Goal: Information Seeking & Learning: Learn about a topic

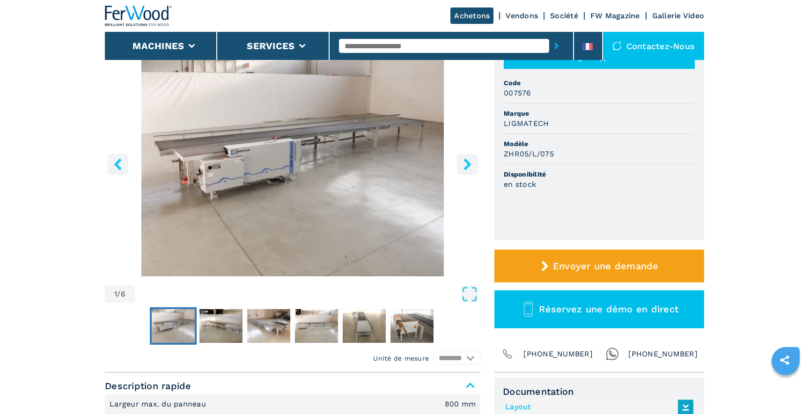
scroll to position [99, 0]
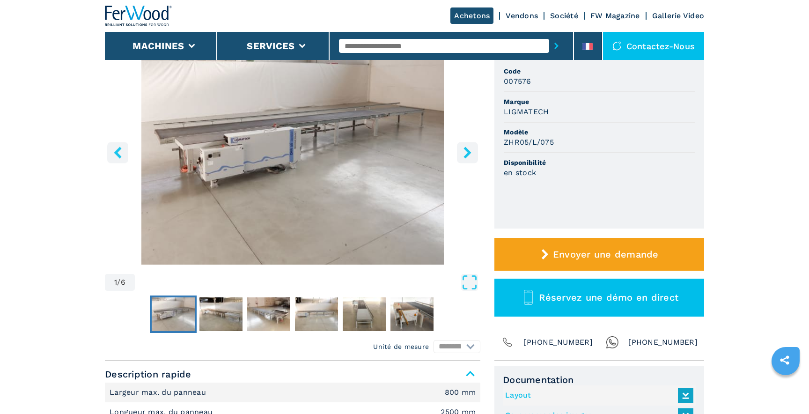
click at [467, 154] on icon "right-button" at bounding box center [466, 152] width 7 height 12
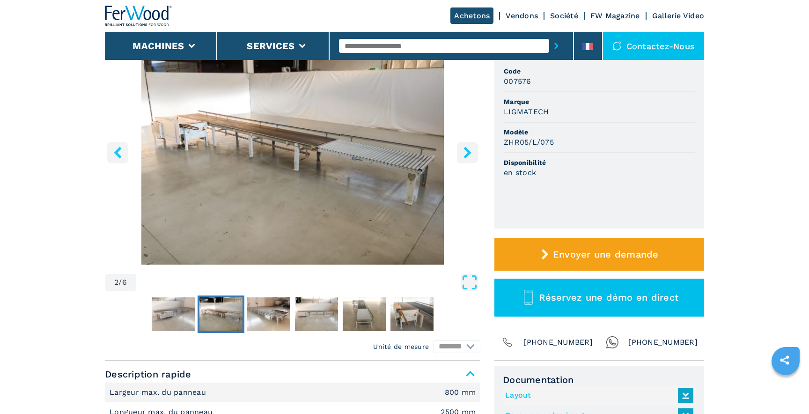
click at [467, 154] on icon "right-button" at bounding box center [466, 152] width 7 height 12
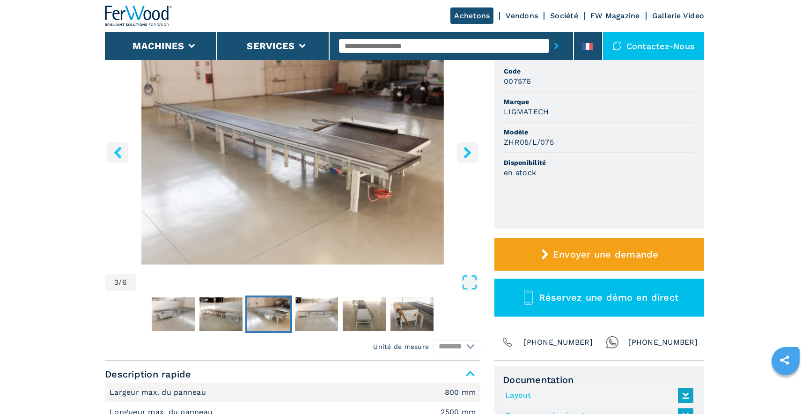
click at [467, 154] on icon "right-button" at bounding box center [466, 152] width 7 height 12
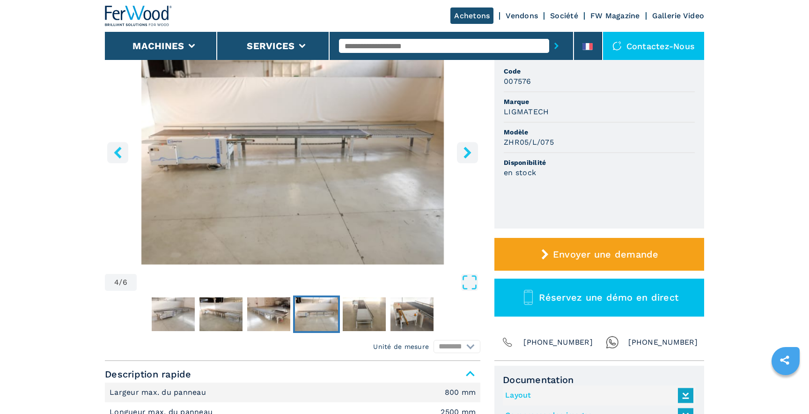
click at [467, 154] on icon "right-button" at bounding box center [466, 152] width 7 height 12
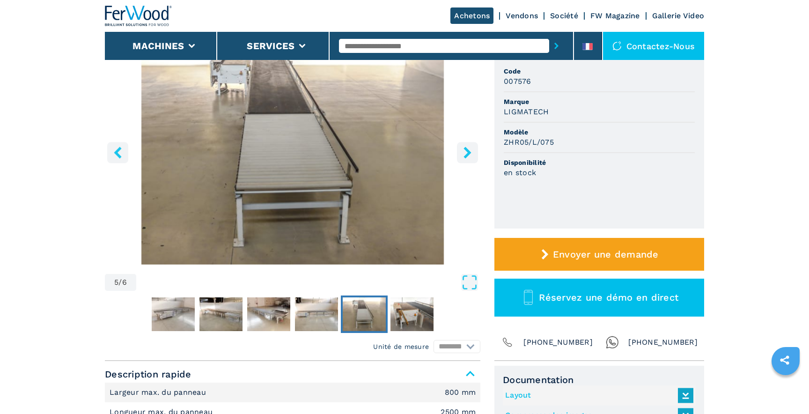
click at [467, 154] on icon "right-button" at bounding box center [466, 152] width 7 height 12
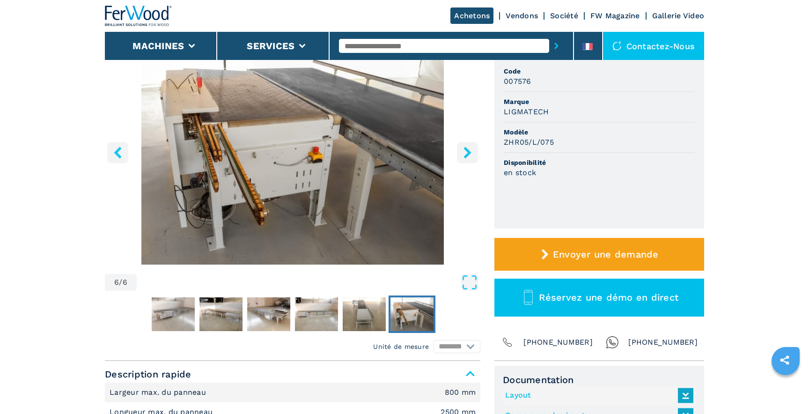
click at [467, 154] on icon "right-button" at bounding box center [466, 152] width 7 height 12
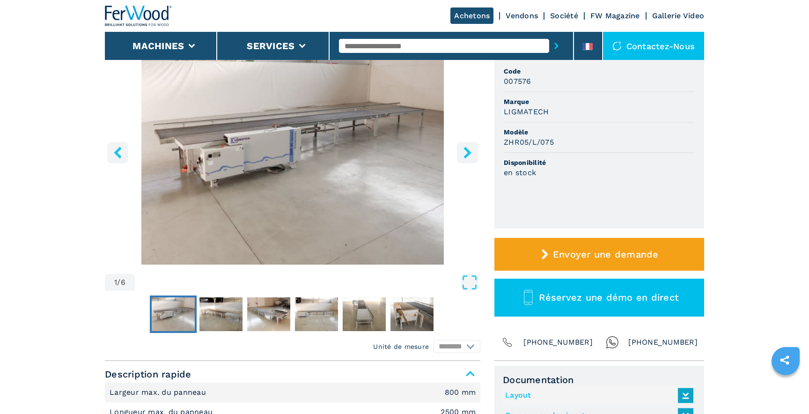
click at [467, 154] on icon "right-button" at bounding box center [466, 152] width 7 height 12
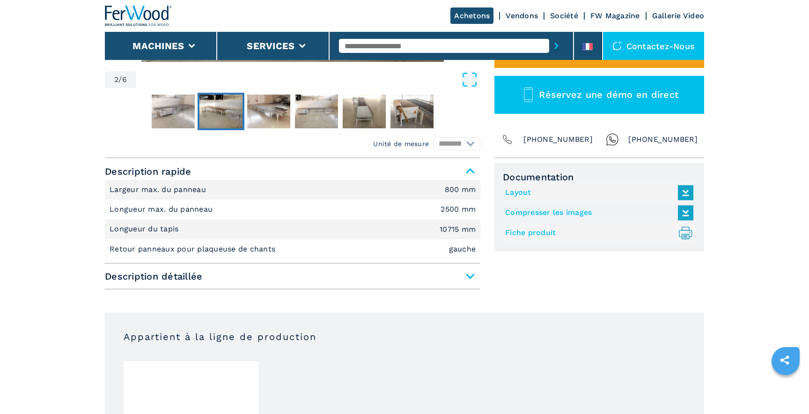
scroll to position [311, 0]
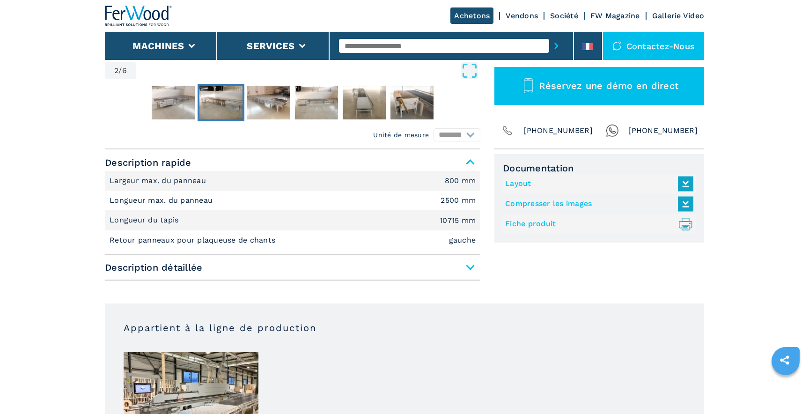
click at [446, 268] on span "Description détaillée" at bounding box center [292, 267] width 375 height 17
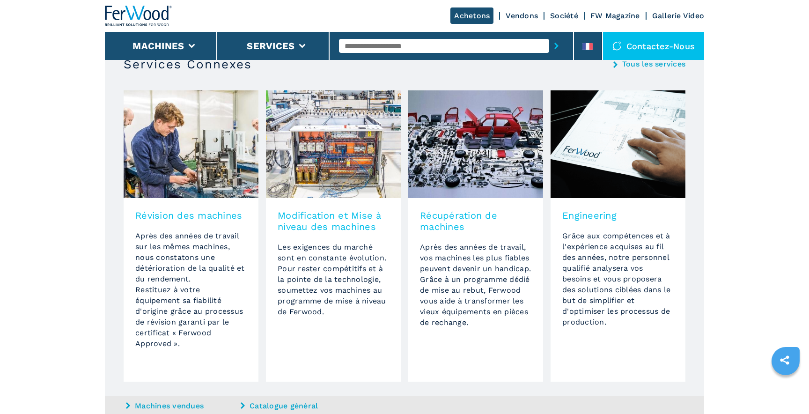
scroll to position [1144, 0]
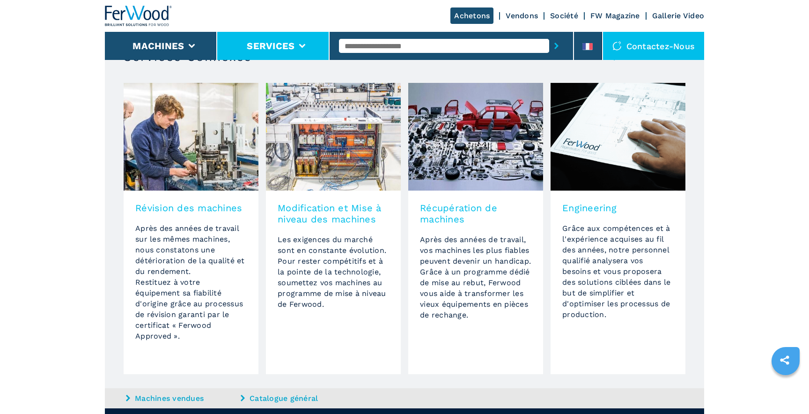
drag, startPoint x: 133, startPoint y: 229, endPoint x: 218, endPoint y: 39, distance: 207.6
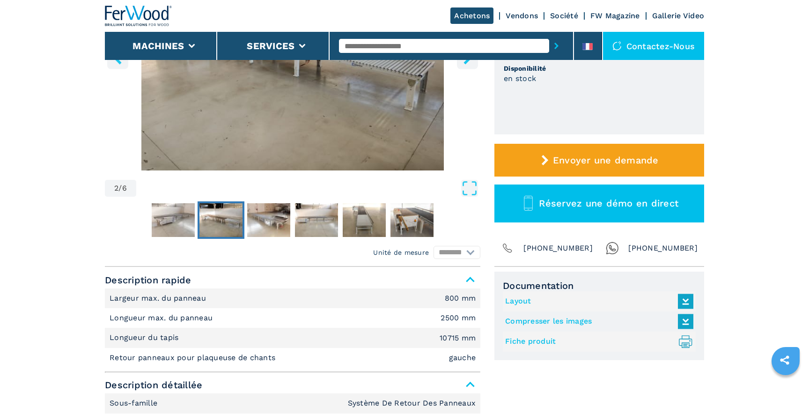
scroll to position [209, 0]
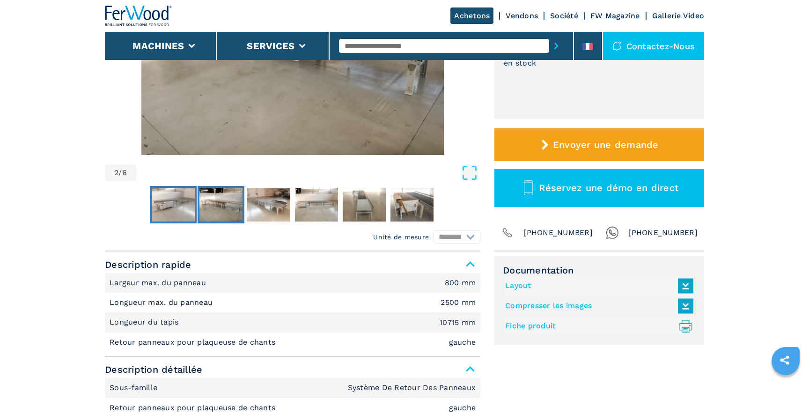
click at [163, 205] on img "Go to Slide 1" at bounding box center [173, 205] width 43 height 34
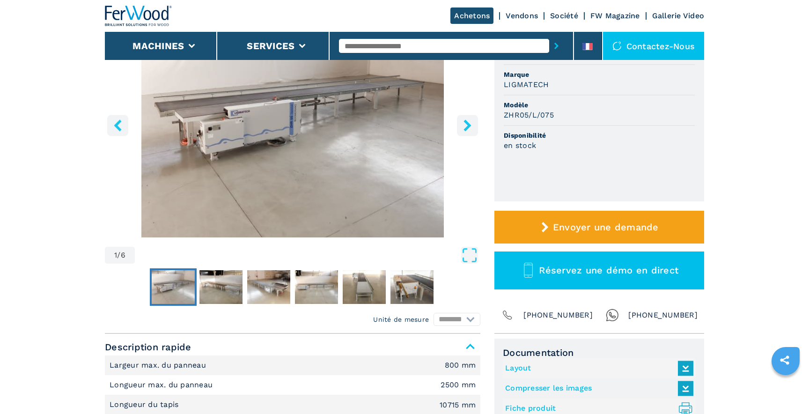
scroll to position [0, 0]
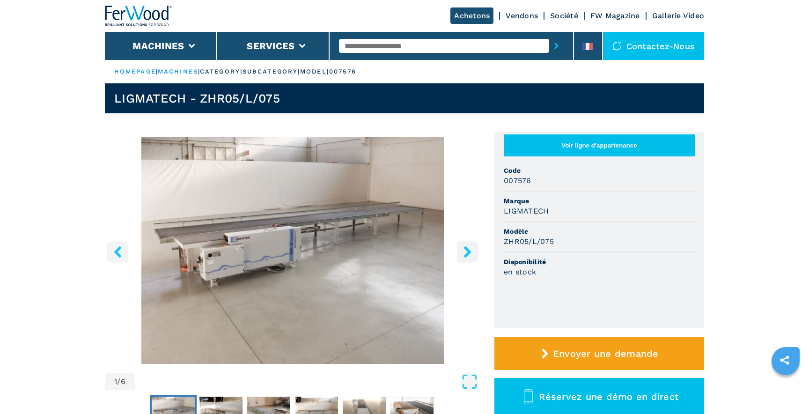
click at [233, 199] on img "Go to Slide 1" at bounding box center [292, 250] width 375 height 227
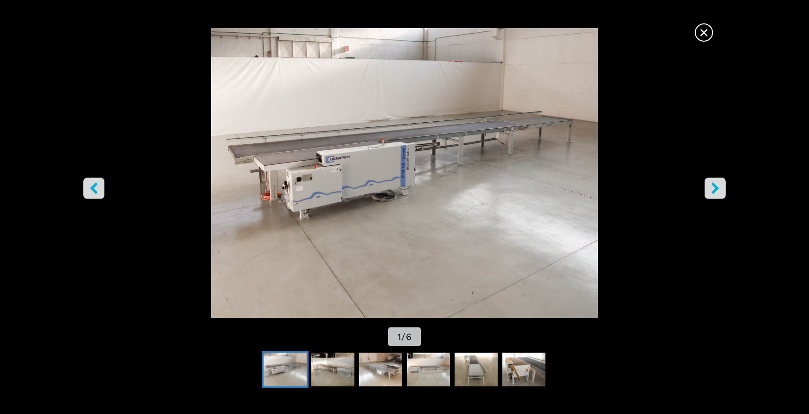
click at [718, 189] on icon "right-button" at bounding box center [715, 189] width 12 height 12
